Goal: Transaction & Acquisition: Purchase product/service

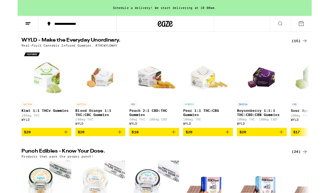
scroll to position [186, 0]
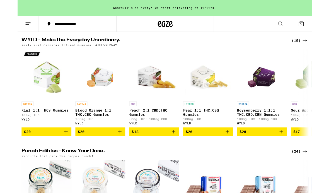
click at [228, 176] on div "Products that pack the proper punch!" at bounding box center [164, 174] width 320 height 4
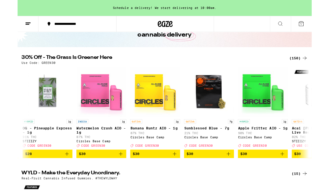
scroll to position [0, 4691]
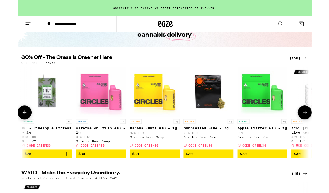
click at [272, 130] on img "Open page for Apple Fritter AIO - 1g from Circles Base Camp" at bounding box center [274, 103] width 56 height 56
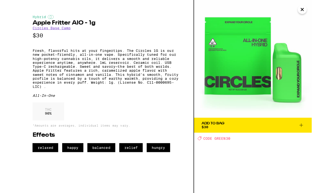
scroll to position [60, 0]
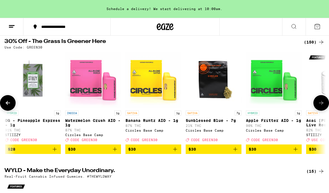
scroll to position [37, 0]
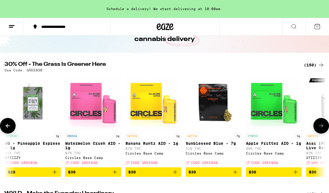
click at [208, 147] on div "SATIVA 7g Sunblessed Blue - 7g 21% THC Circles Base Camp Deal Created with Sket…" at bounding box center [213, 148] width 56 height 31
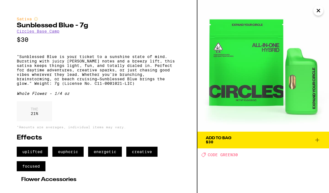
click at [250, 140] on span "Add To Bag $30" at bounding box center [263, 140] width 115 height 8
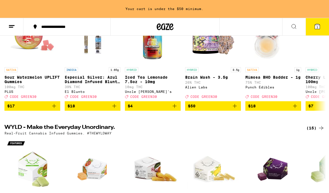
scroll to position [103, 0]
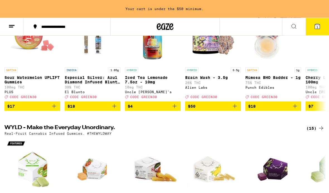
click at [49, 109] on span "$17" at bounding box center [32, 106] width 50 height 7
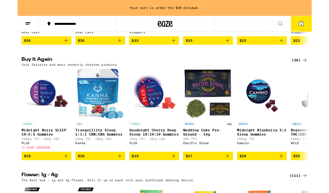
scroll to position [542, 0]
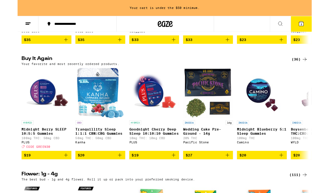
click at [222, 177] on span "$27" at bounding box center [213, 173] width 50 height 7
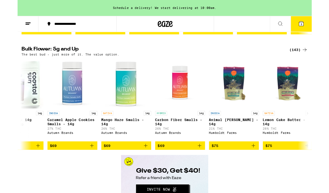
scroll to position [828, 0]
